Goal: Task Accomplishment & Management: Manage account settings

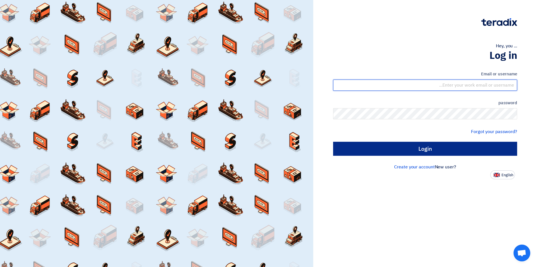
type input "sales@tareeqalkhair.com"
click at [406, 144] on input "Login" at bounding box center [425, 149] width 184 height 14
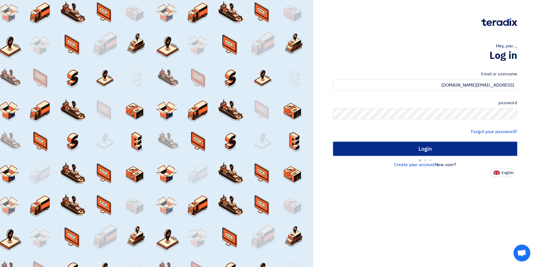
type input "Sign in"
